Goal: Find specific page/section: Find specific page/section

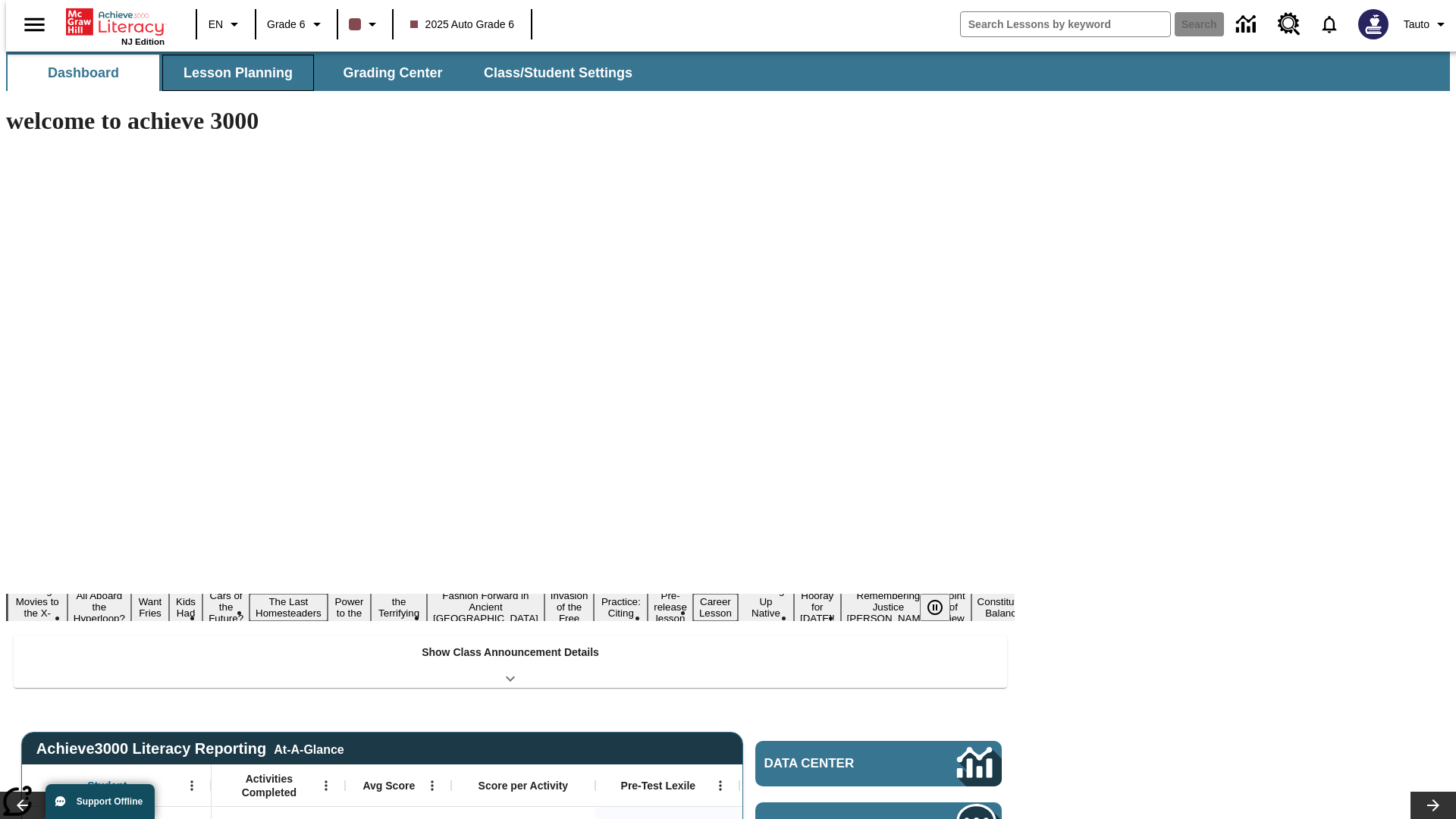
click at [232, 73] on button "Lesson Planning" at bounding box center [238, 73] width 152 height 36
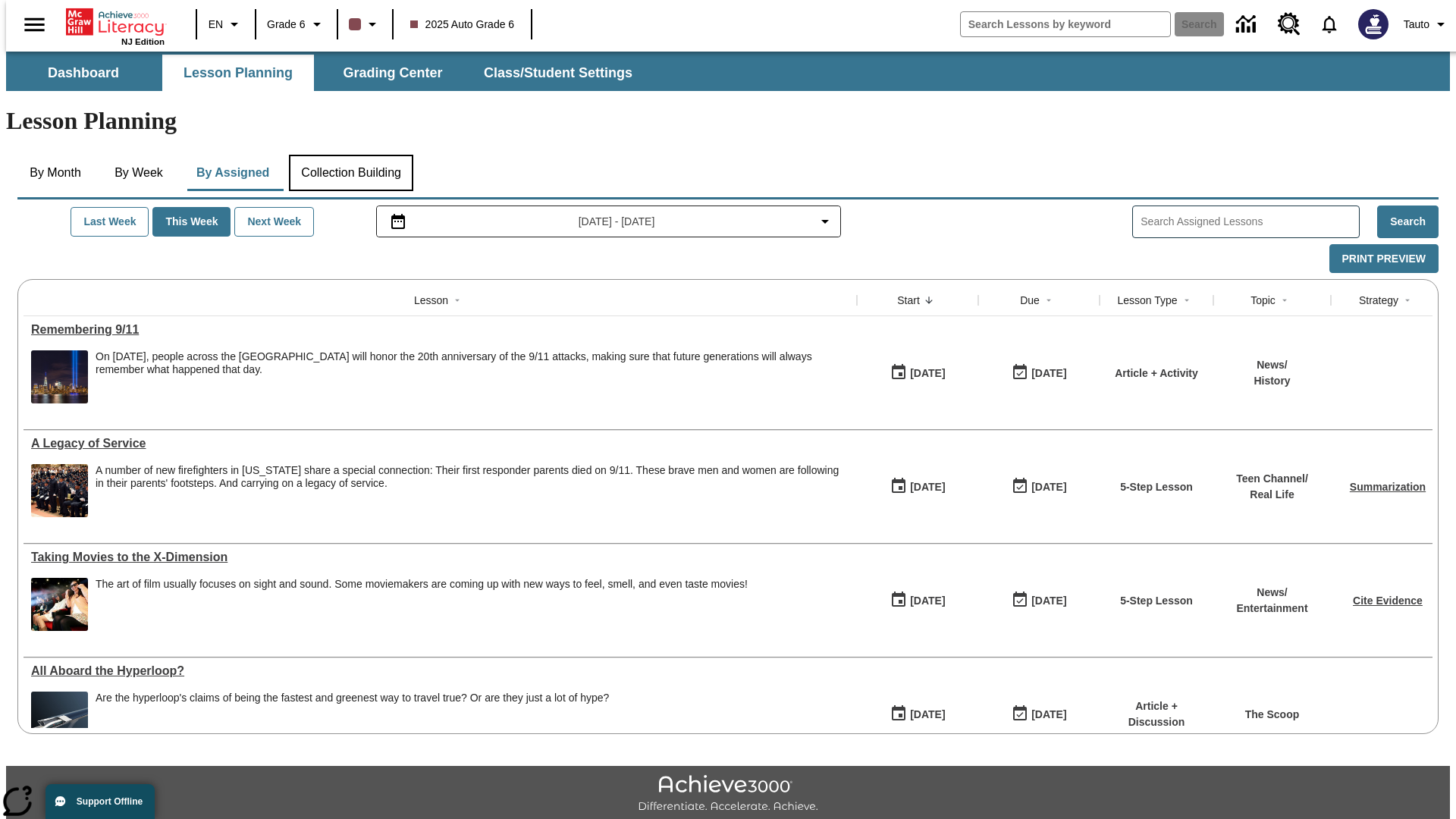
click at [350, 155] on button "Collection Building" at bounding box center [351, 173] width 125 height 36
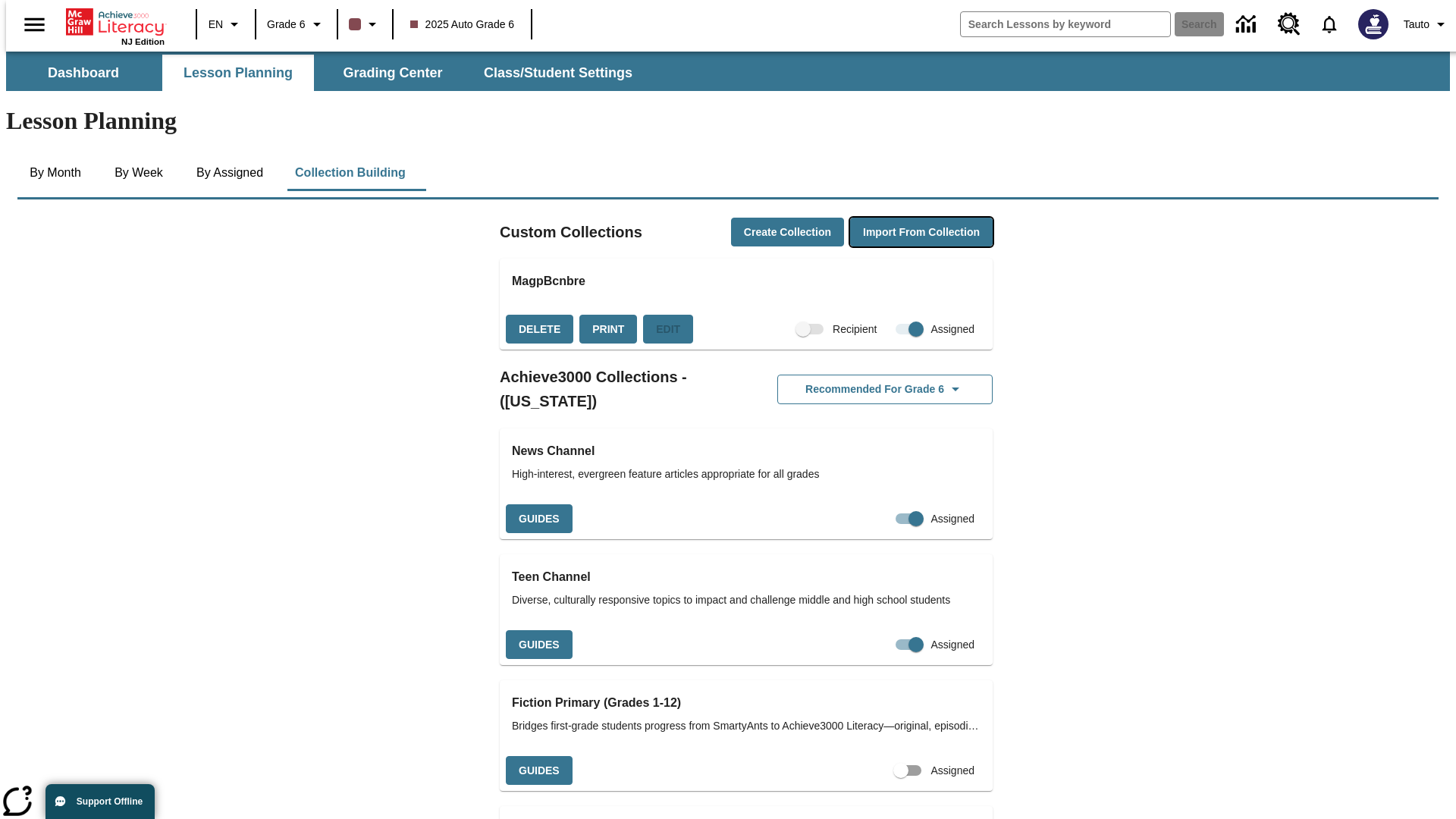
click at [895, 218] on button "Import from Collection" at bounding box center [922, 233] width 143 height 30
